Goal: Navigation & Orientation: Find specific page/section

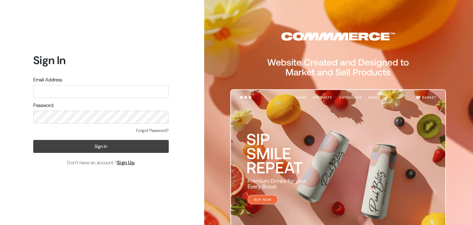
type input "[EMAIL_ADDRESS][DOMAIN_NAME]"
click at [85, 144] on button "Sign In" at bounding box center [100, 146] width 135 height 13
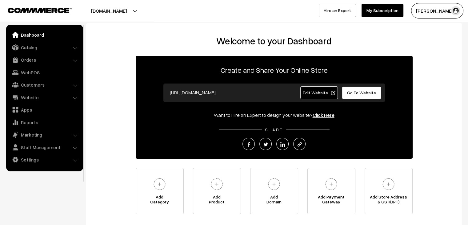
click at [455, 10] on img "button" at bounding box center [455, 10] width 9 height 9
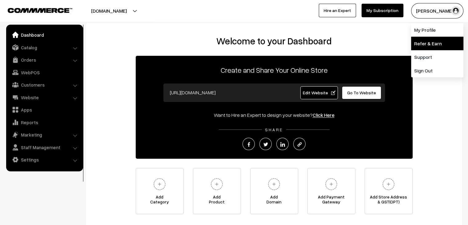
click at [433, 42] on link "Refer & Earn" at bounding box center [437, 44] width 52 height 14
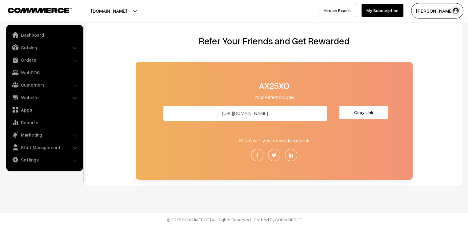
click at [357, 113] on button "Copy Link" at bounding box center [363, 113] width 49 height 14
click at [37, 34] on link "Dashboard" at bounding box center [44, 34] width 73 height 11
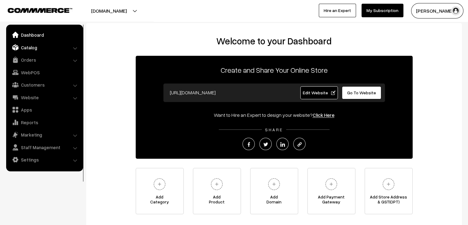
click at [32, 44] on link "Catalog" at bounding box center [44, 47] width 73 height 11
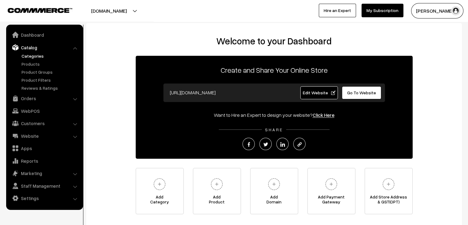
click at [29, 54] on link "Categories" at bounding box center [50, 56] width 61 height 6
